Goal: Information Seeking & Learning: Learn about a topic

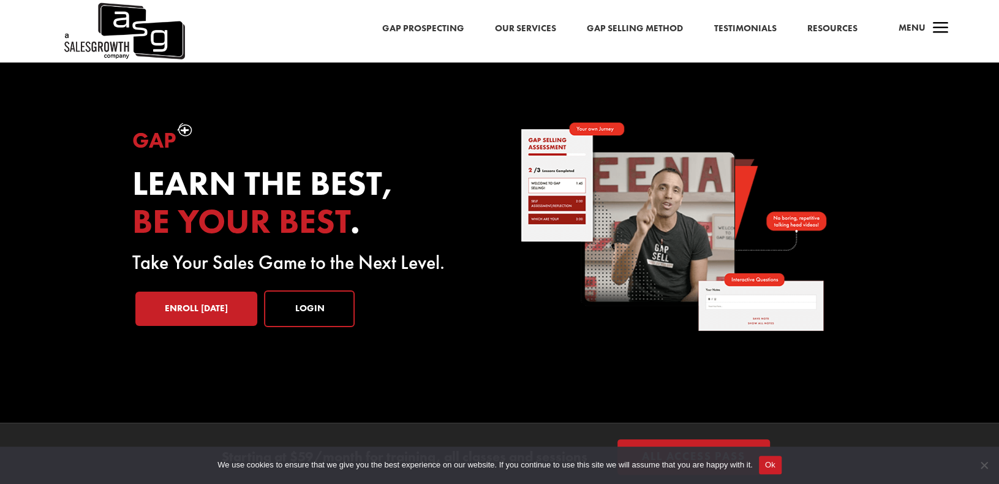
click at [99, 56] on img at bounding box center [124, 31] width 123 height 63
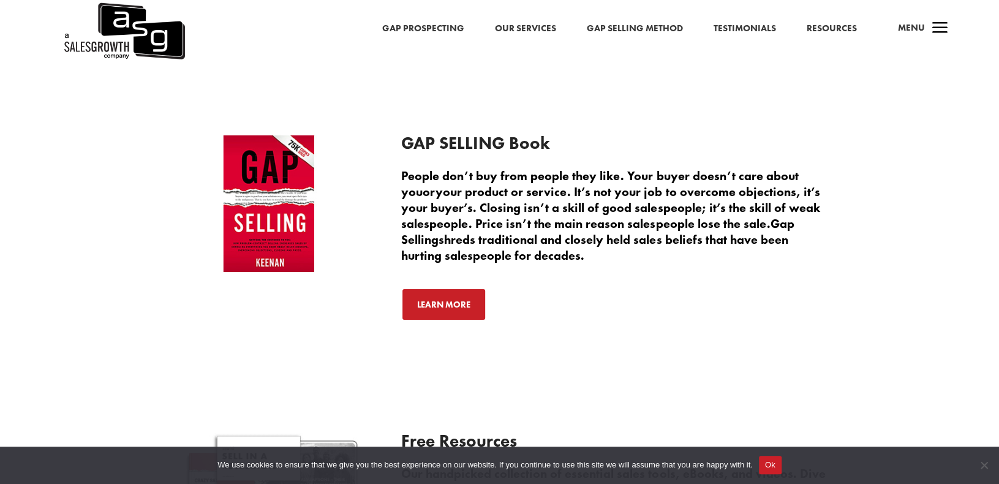
scroll to position [2374, 0]
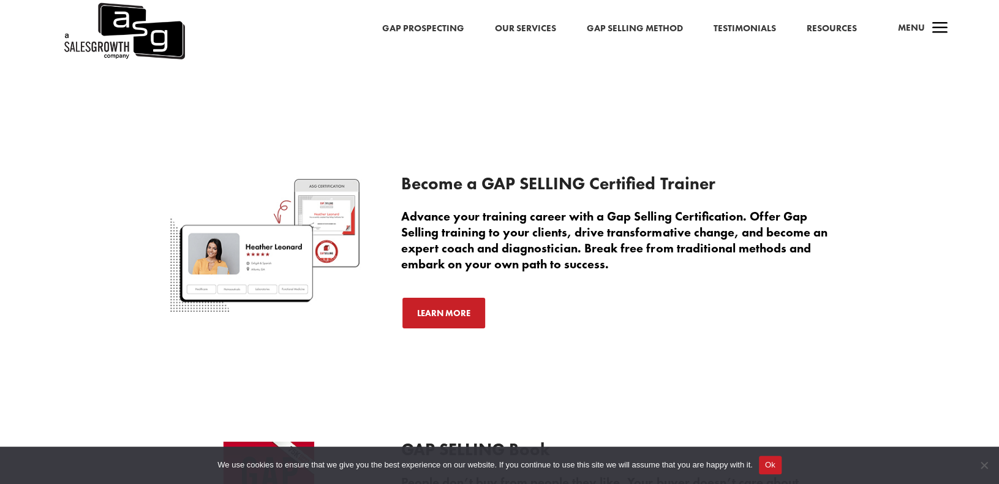
click at [430, 28] on link "Gap Prospecting" at bounding box center [423, 29] width 82 height 16
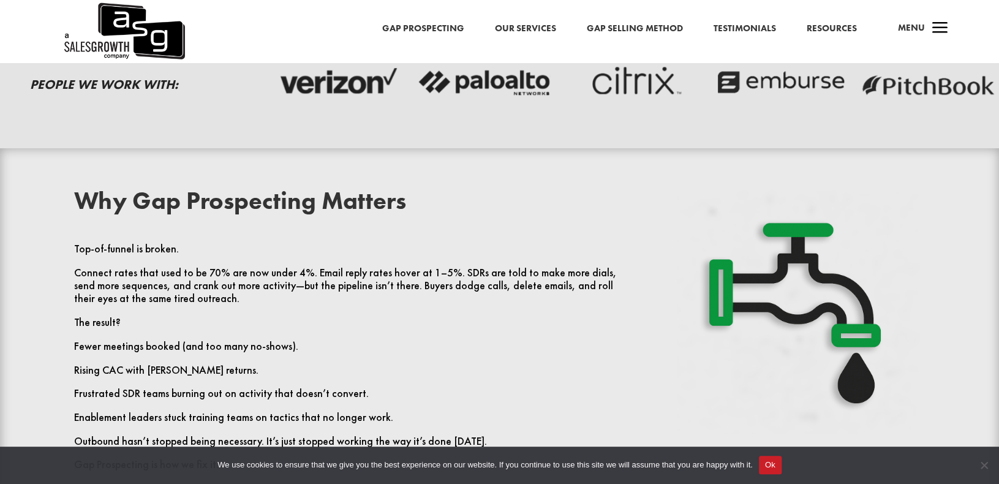
scroll to position [250, 0]
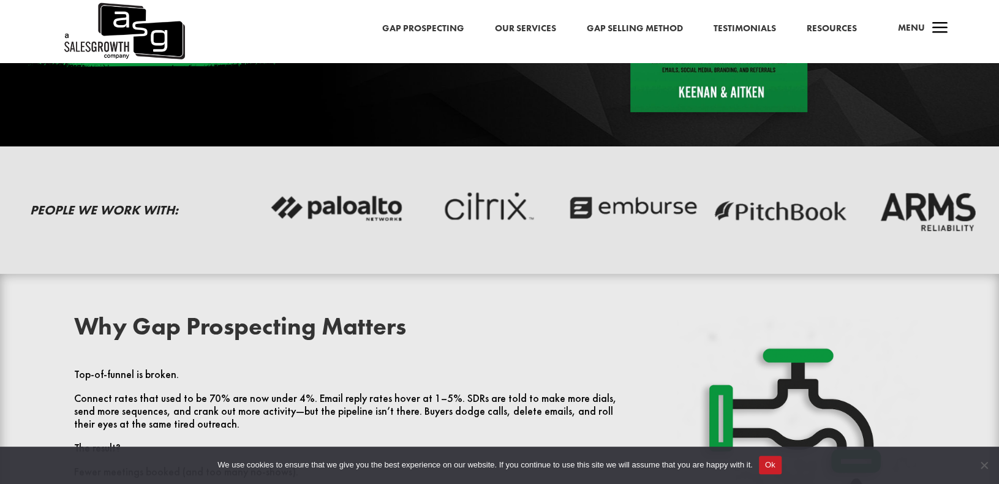
click at [512, 31] on link "Our Services" at bounding box center [525, 29] width 61 height 16
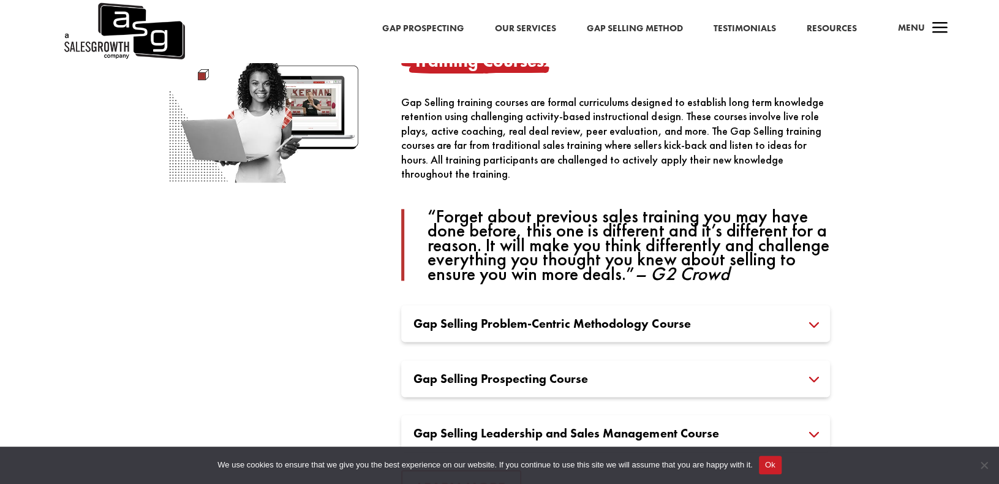
scroll to position [919, 0]
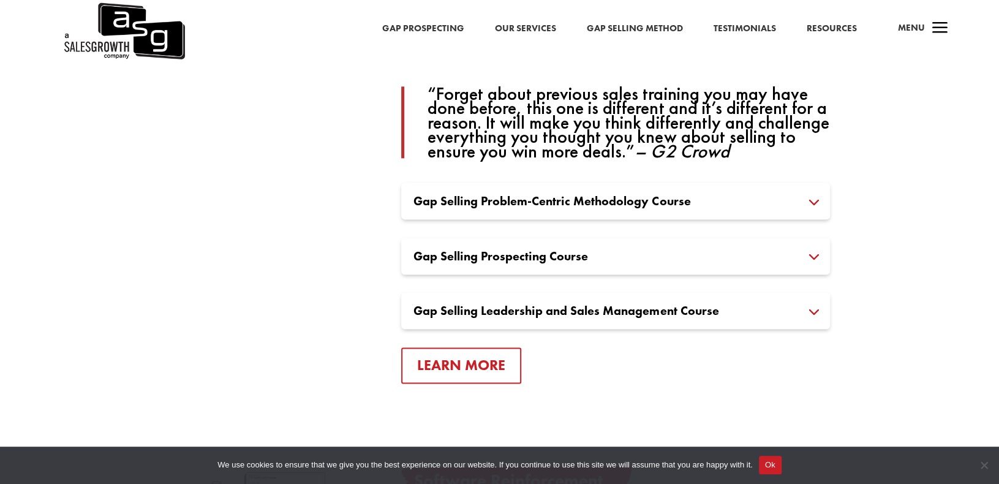
click at [811, 205] on h3 "Gap Selling Problem-Centric Methodology Course" at bounding box center [616, 201] width 404 height 12
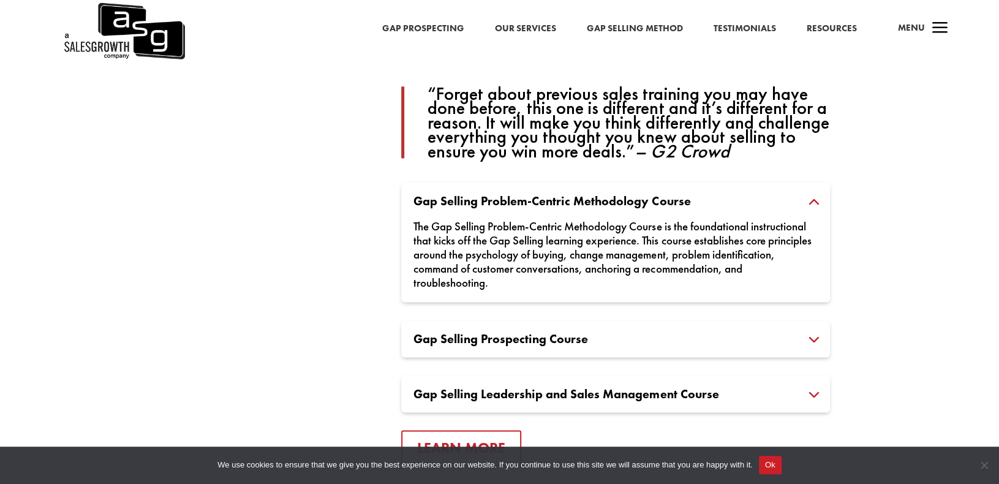
click at [811, 205] on h3 "Gap Selling Problem-Centric Methodology Course" at bounding box center [616, 201] width 404 height 12
click at [813, 338] on h3 "Gap Selling Prospecting Course" at bounding box center [616, 339] width 404 height 12
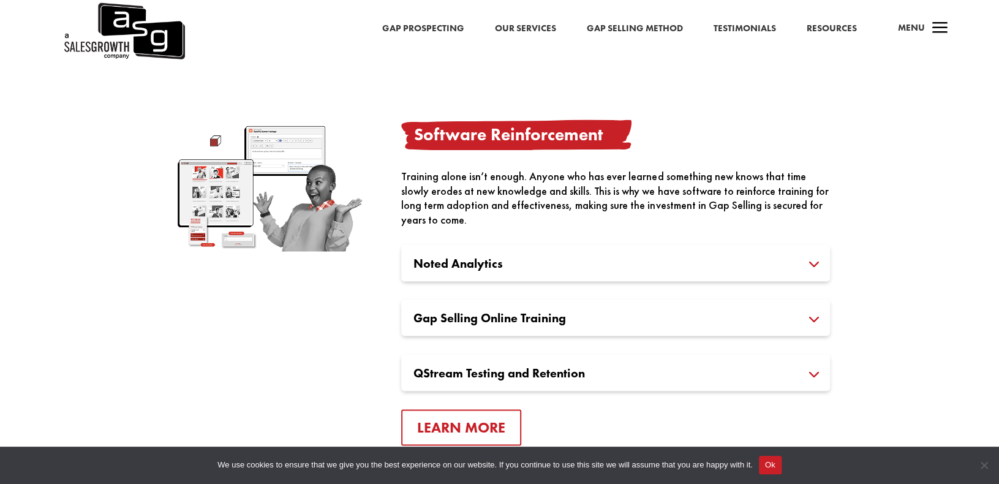
scroll to position [1409, 0]
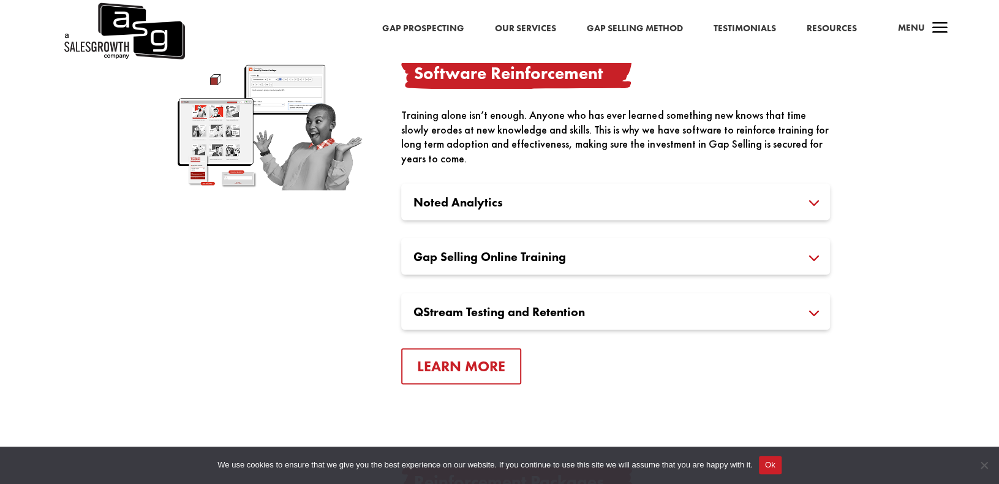
click at [812, 253] on h3 "Gap Selling Online Training" at bounding box center [616, 256] width 404 height 12
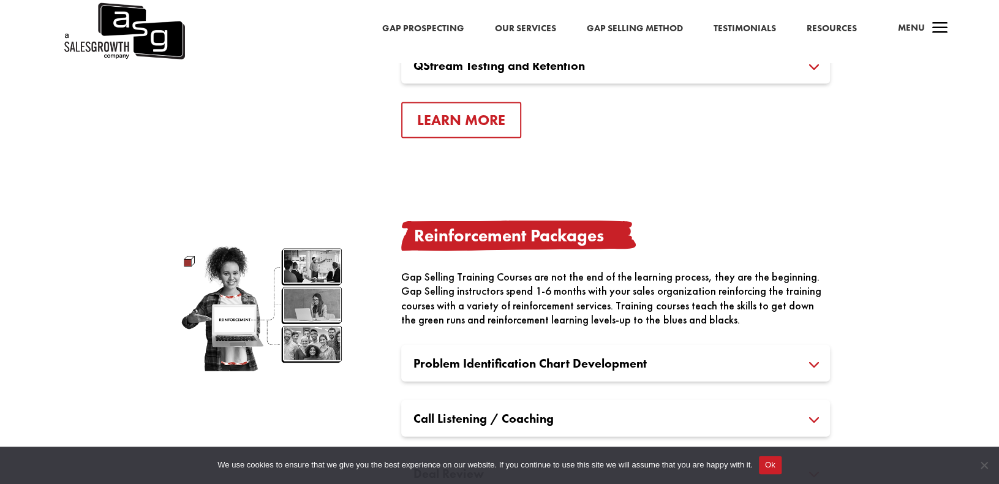
scroll to position [1838, 0]
